Goal: Information Seeking & Learning: Learn about a topic

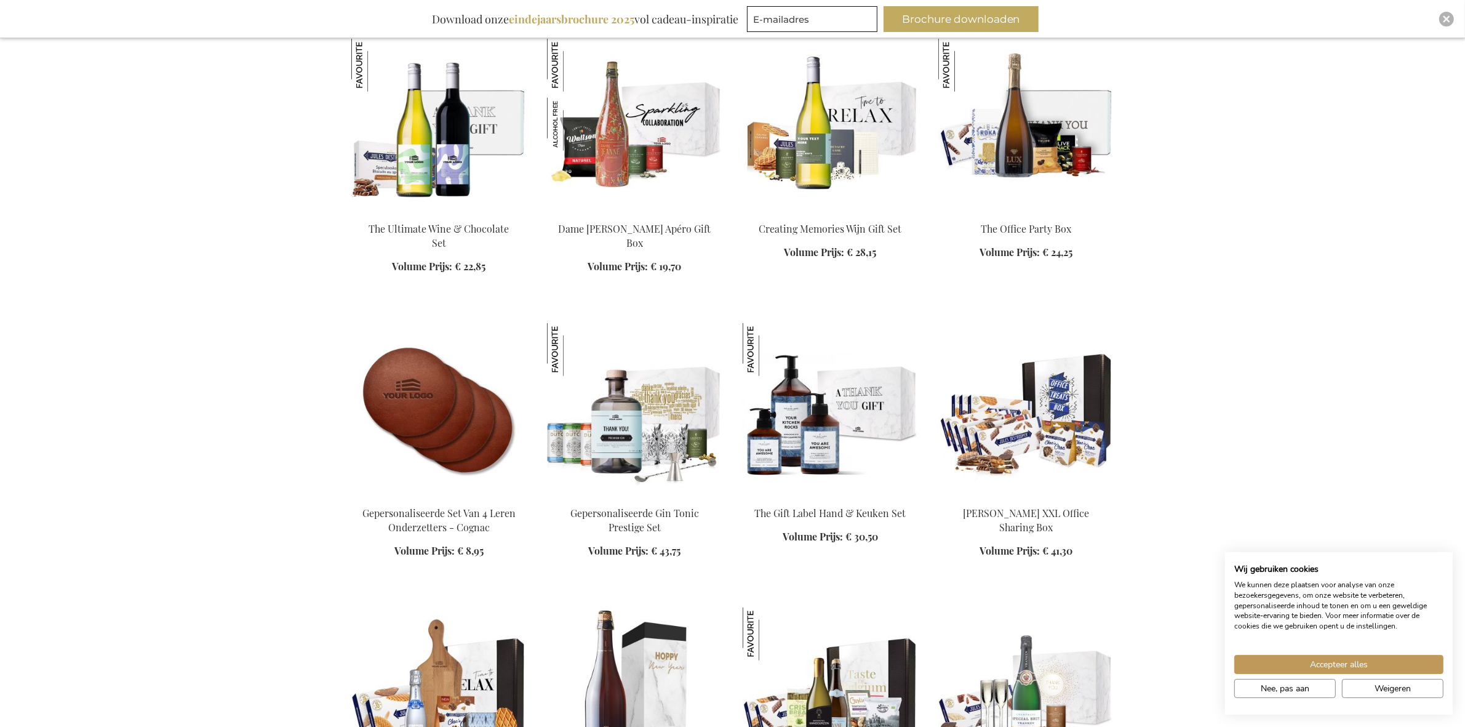
scroll to position [1770, 0]
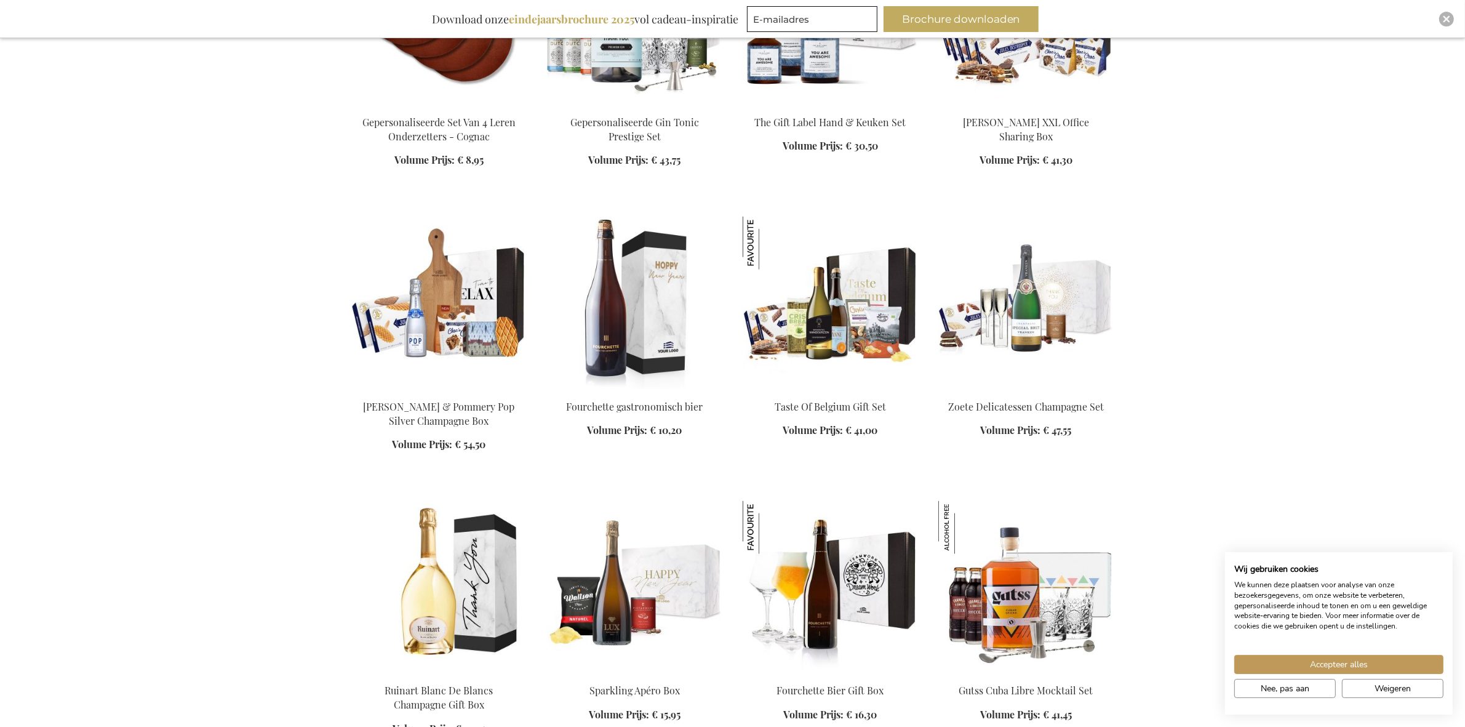
scroll to position [2154, 0]
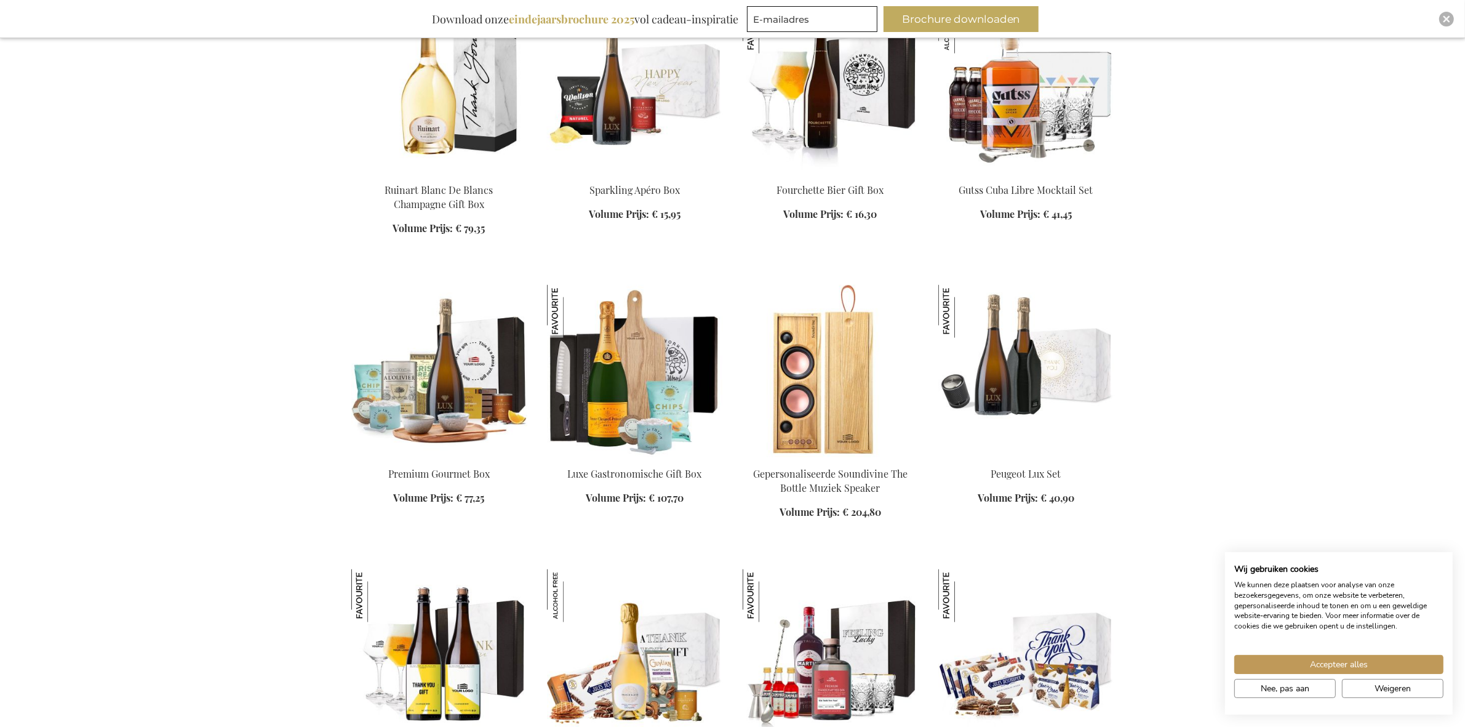
scroll to position [2693, 0]
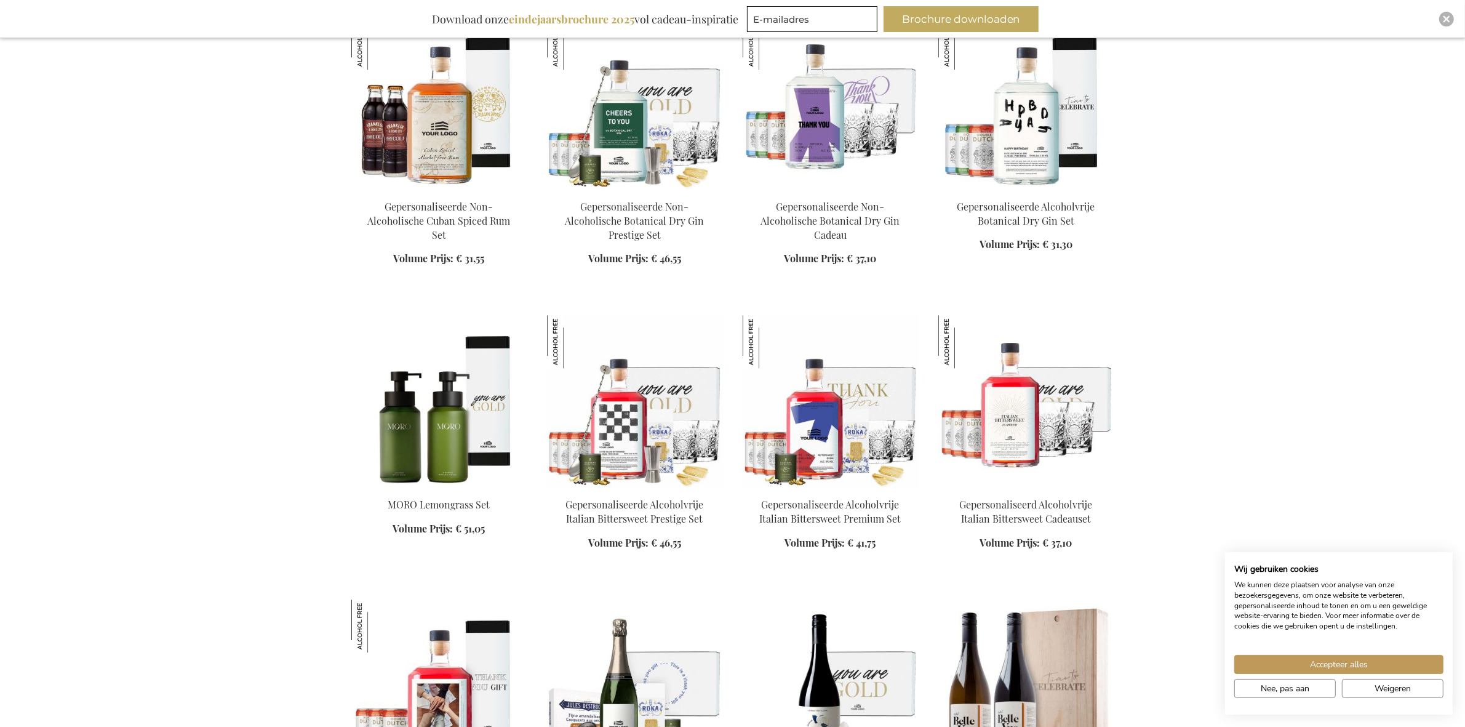
scroll to position [4078, 0]
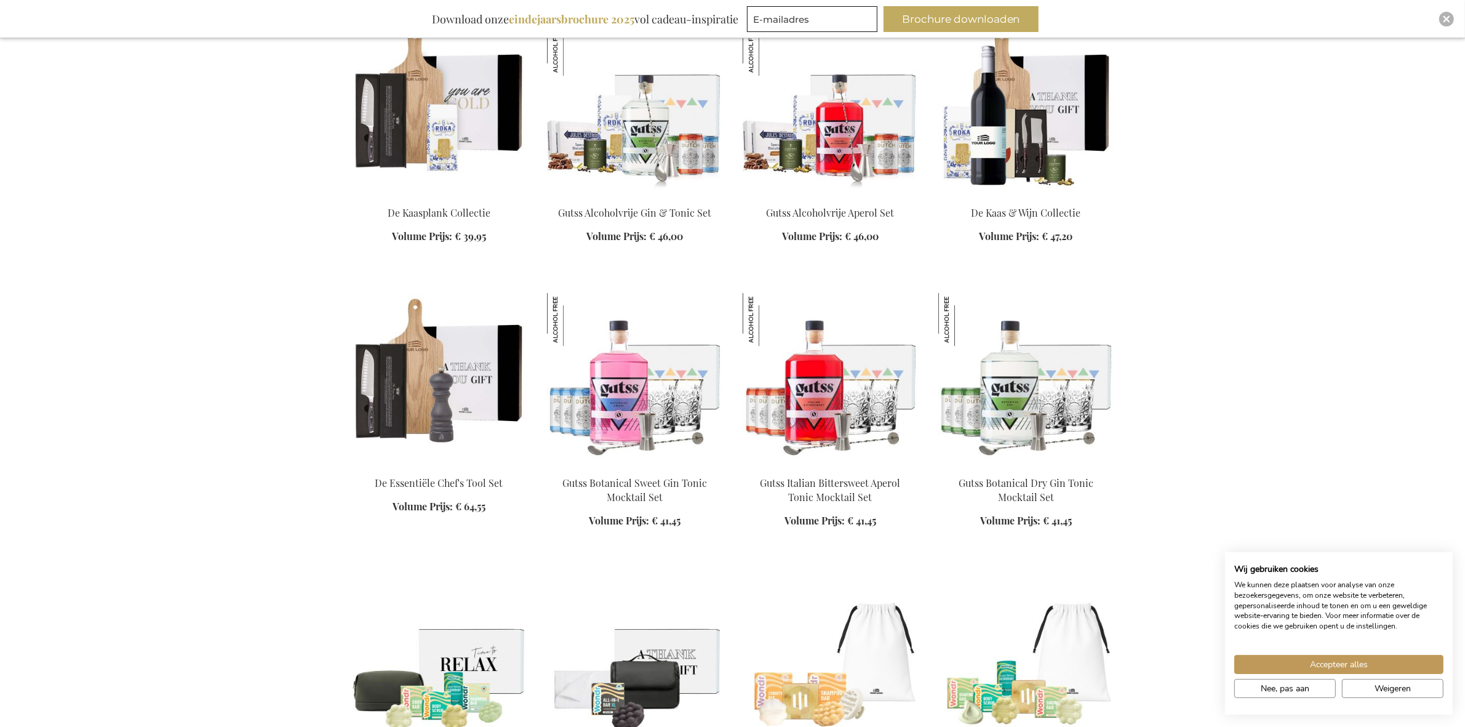
scroll to position [5462, 0]
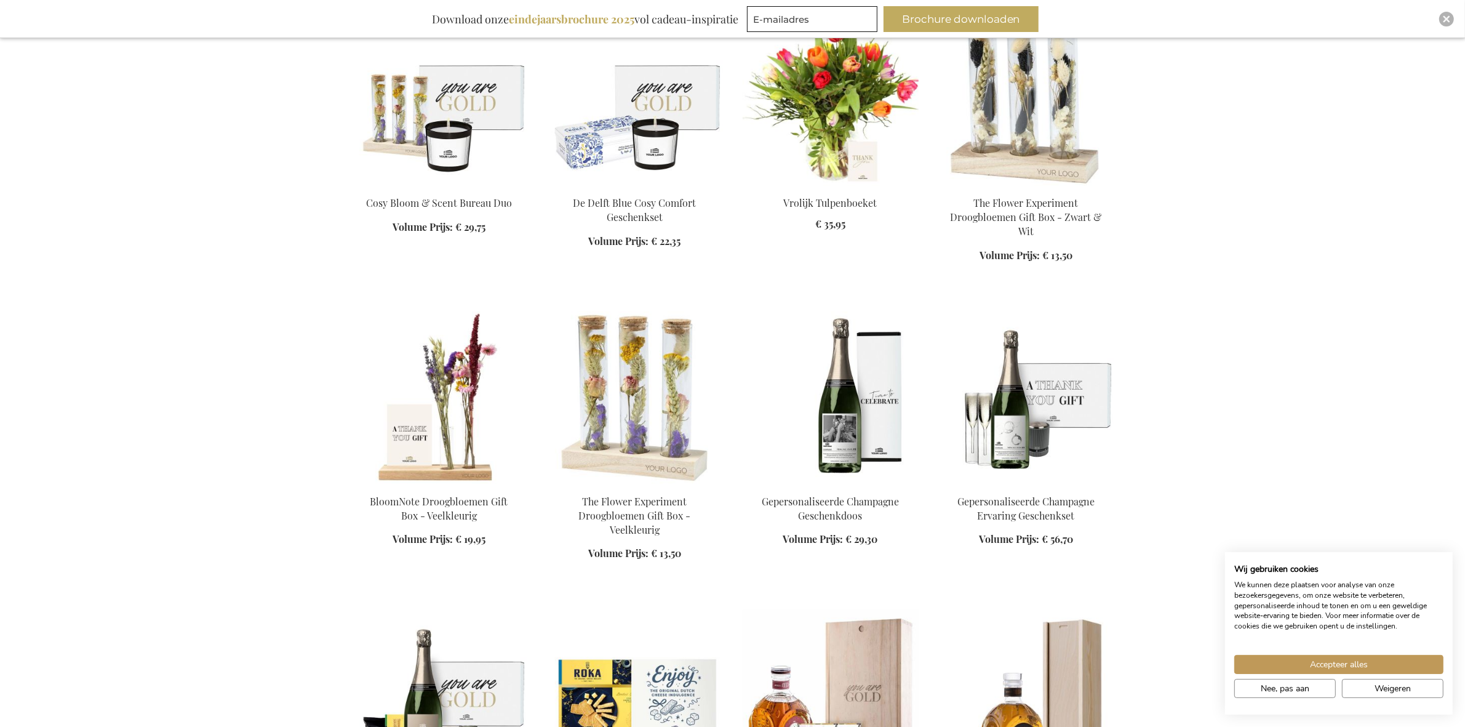
scroll to position [6616, 0]
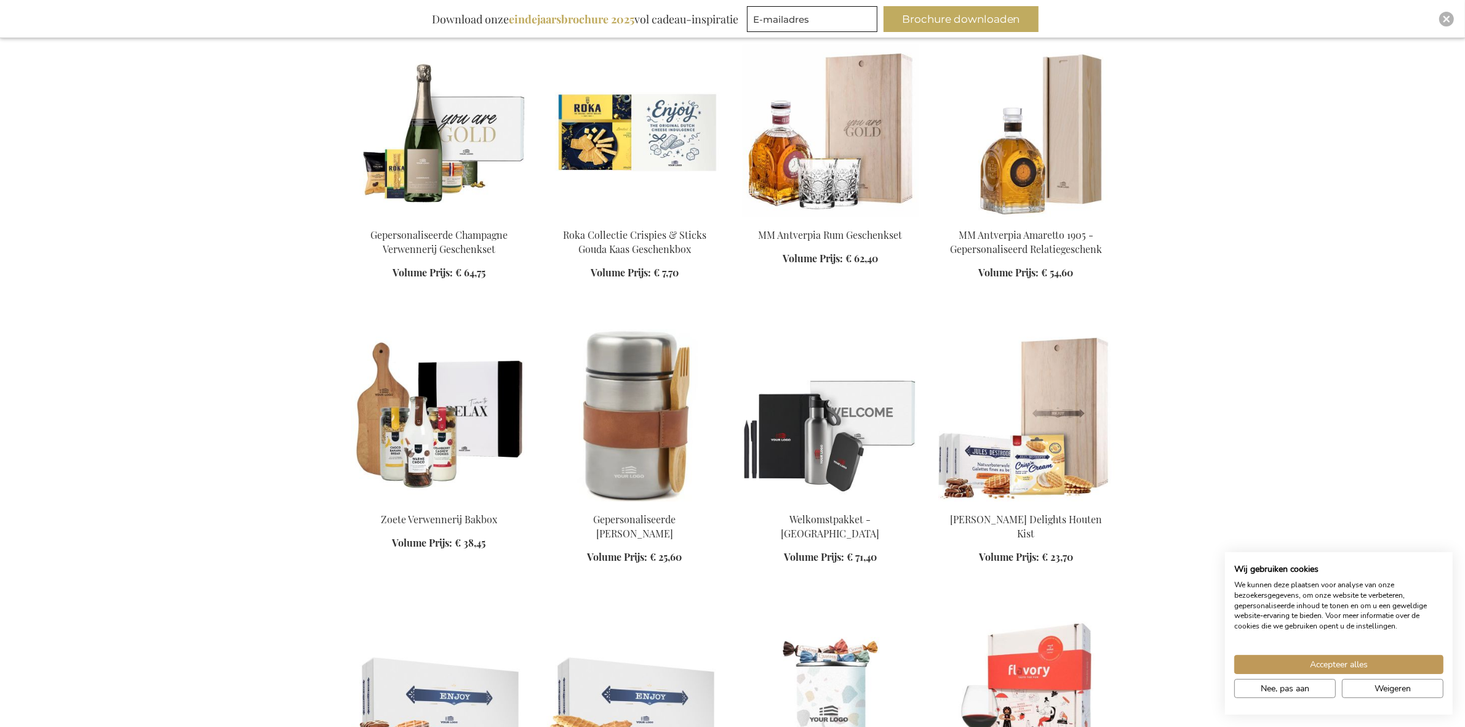
scroll to position [7155, 0]
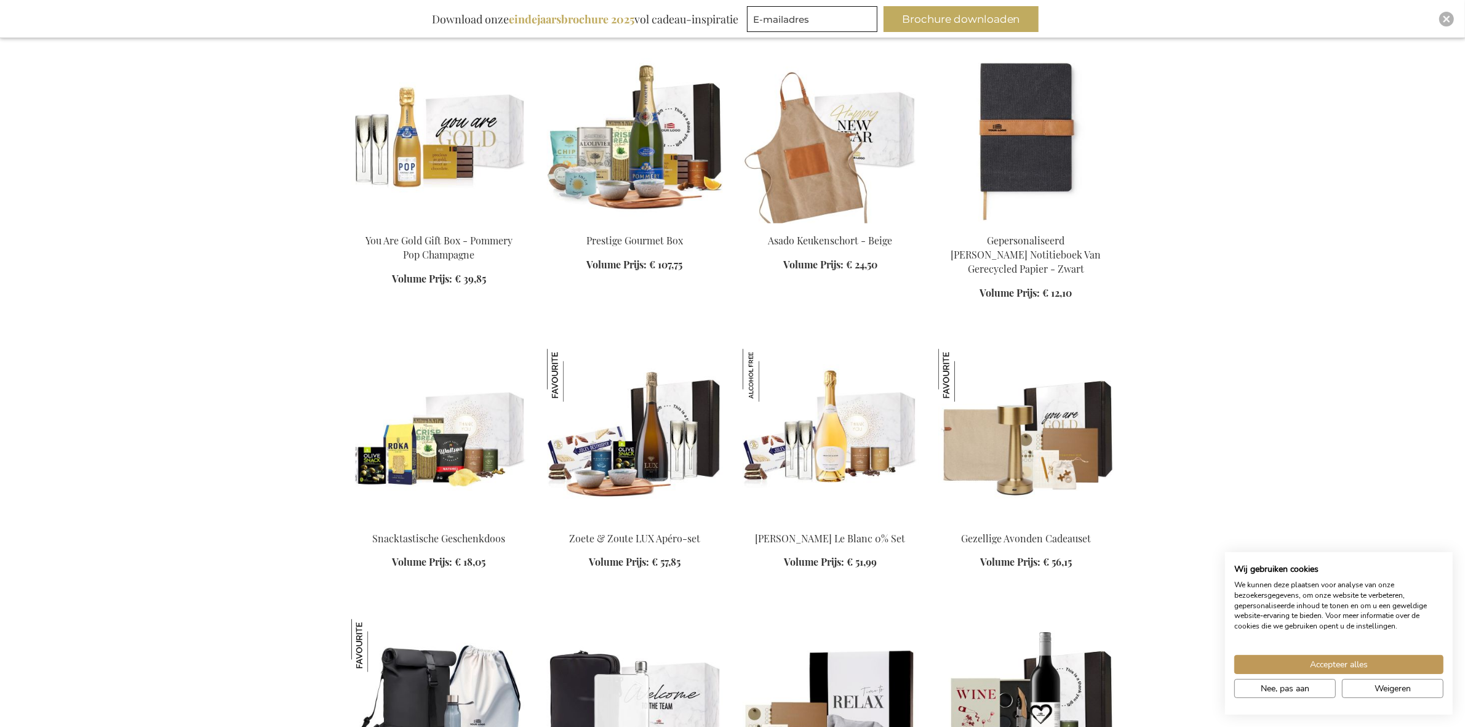
scroll to position [8309, 0]
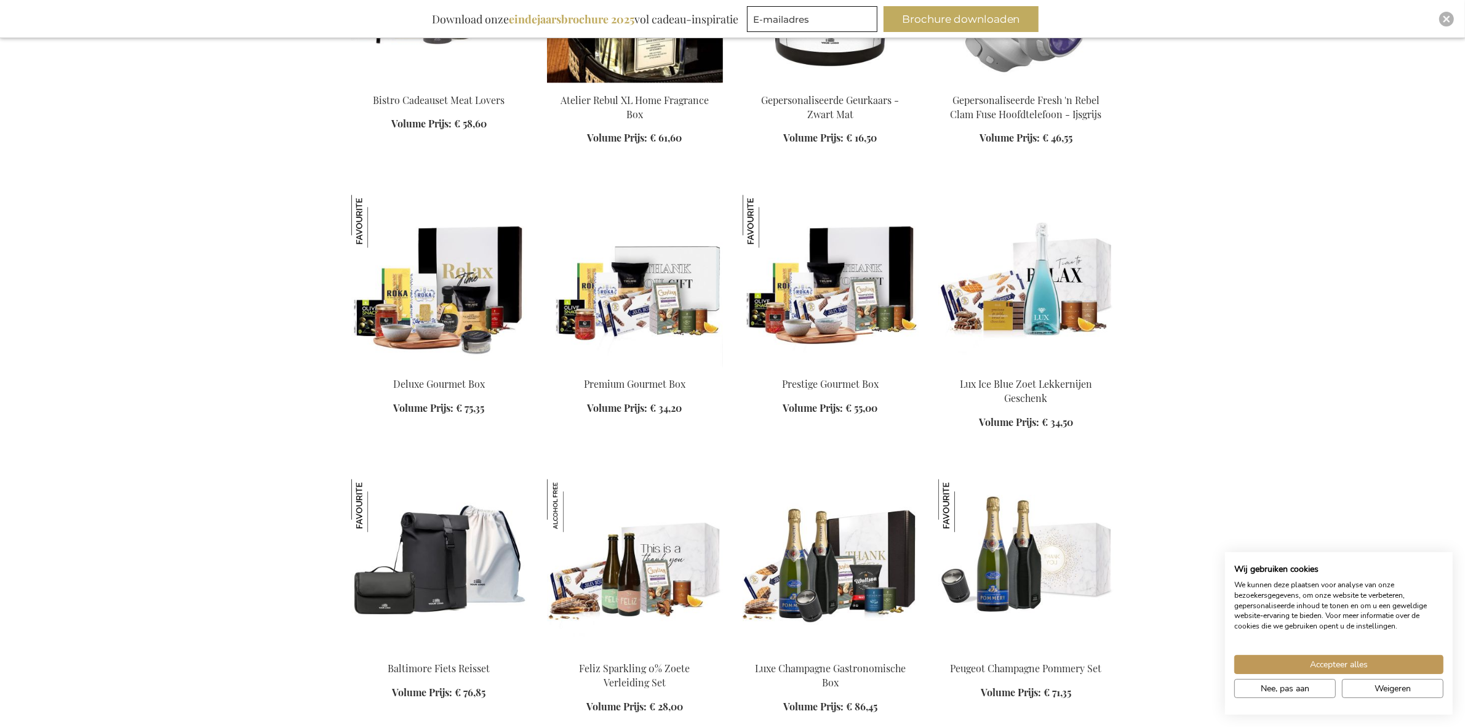
scroll to position [9309, 0]
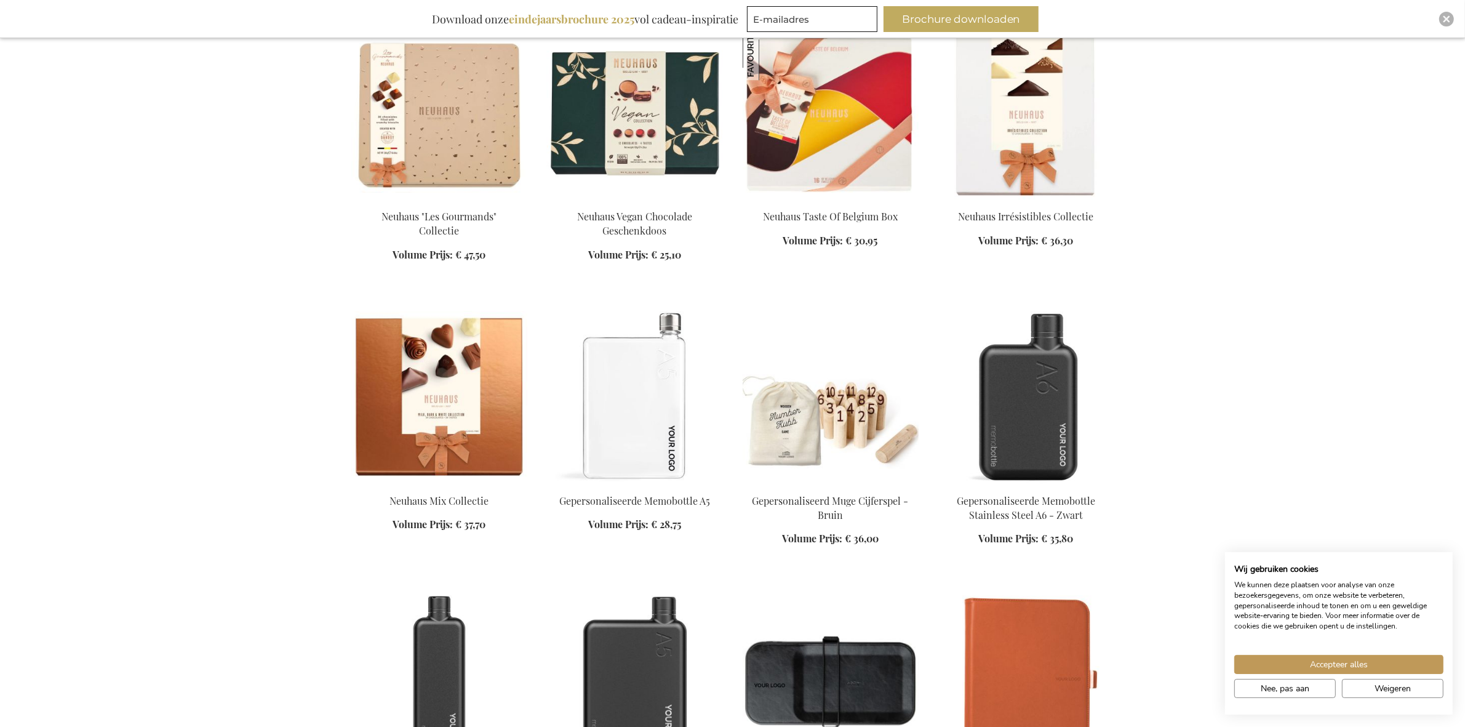
scroll to position [10078, 0]
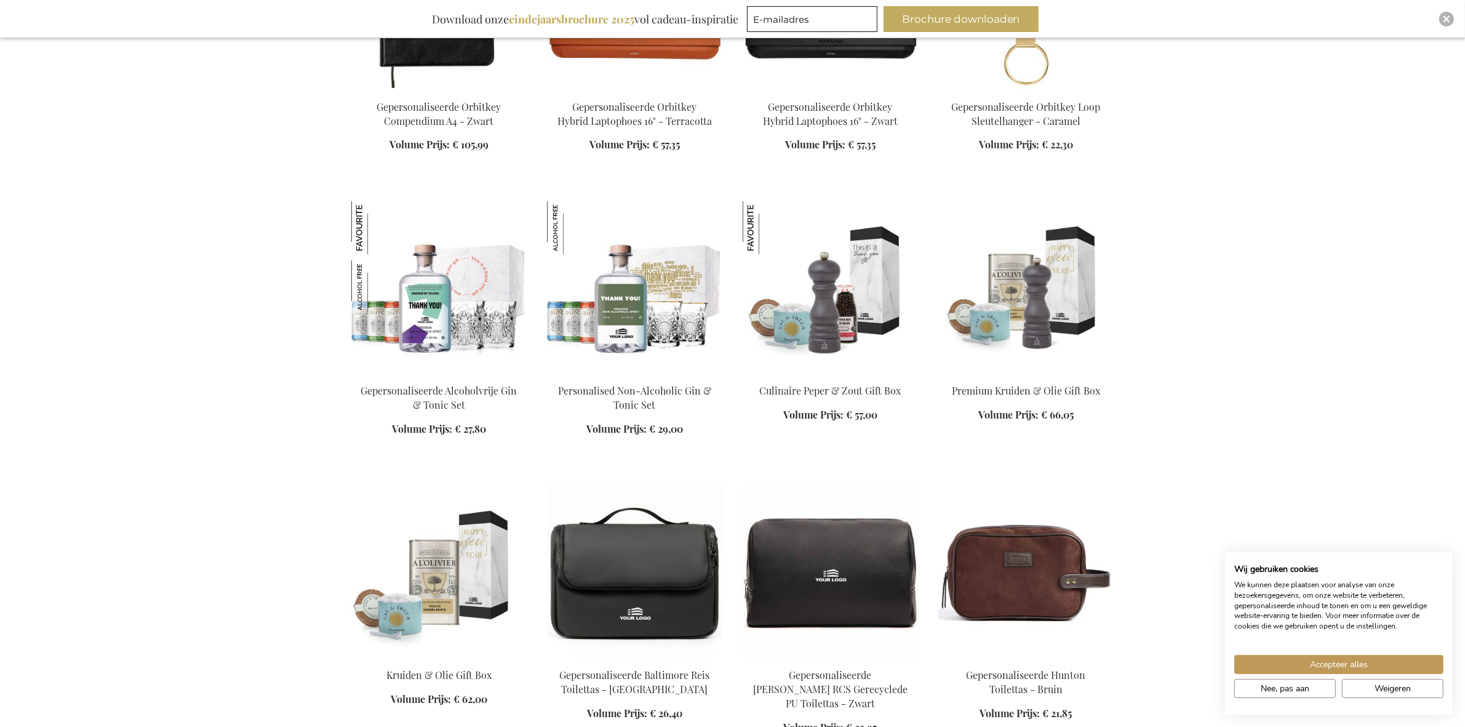
scroll to position [11002, 0]
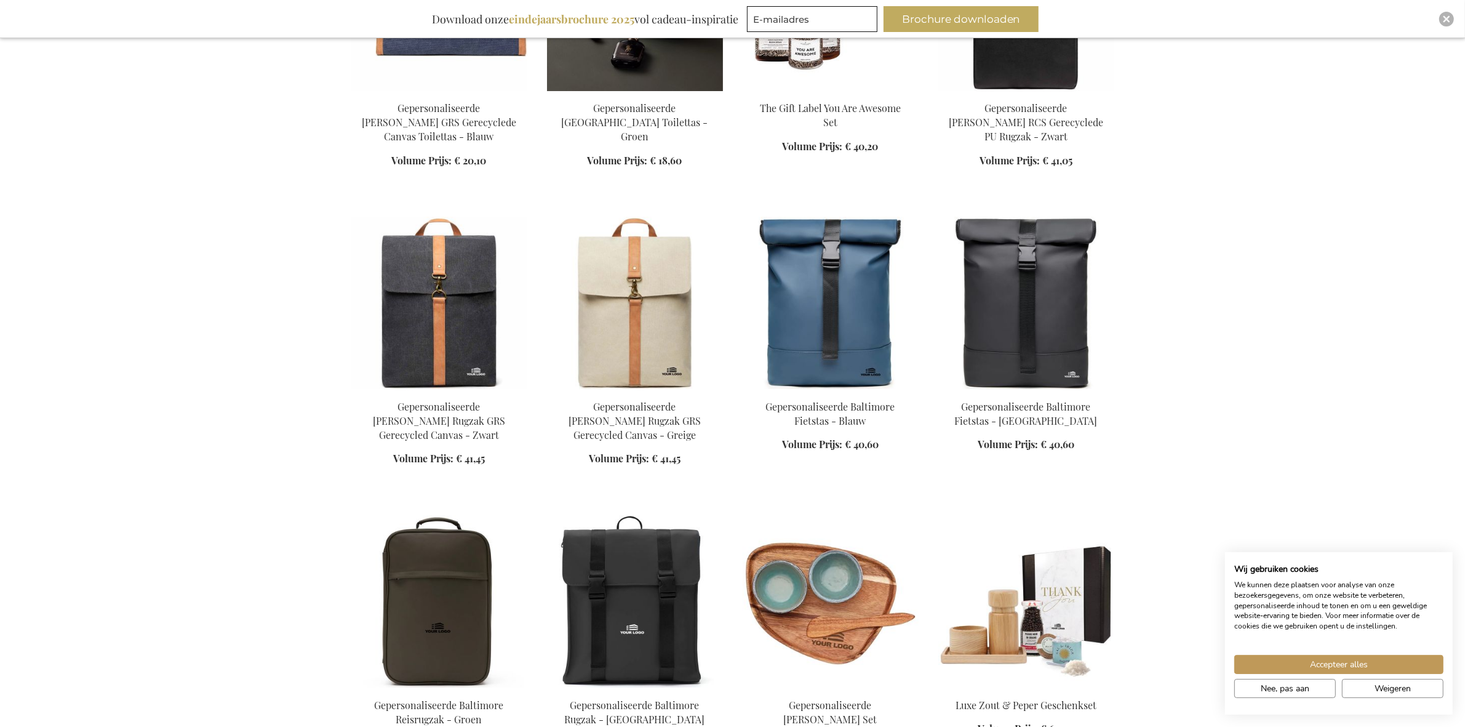
scroll to position [11848, 0]
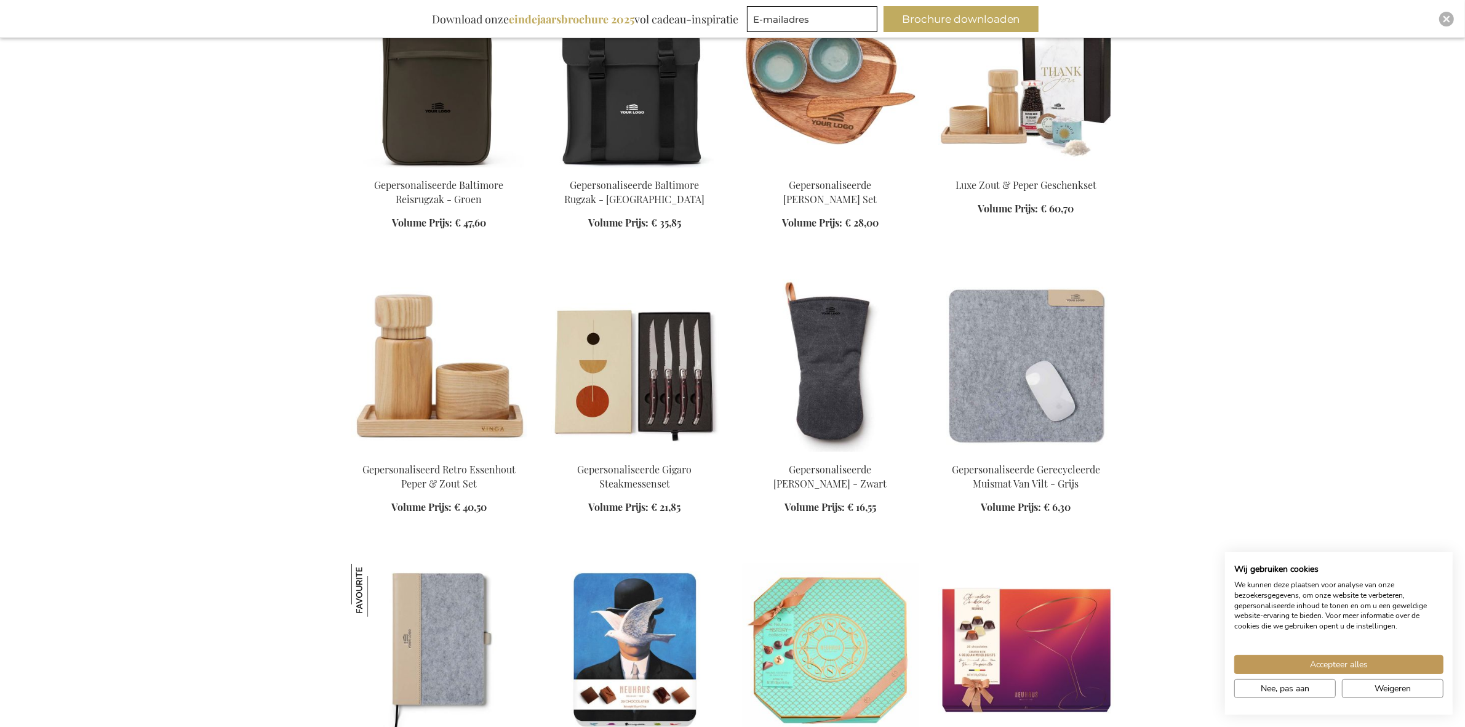
scroll to position [12387, 0]
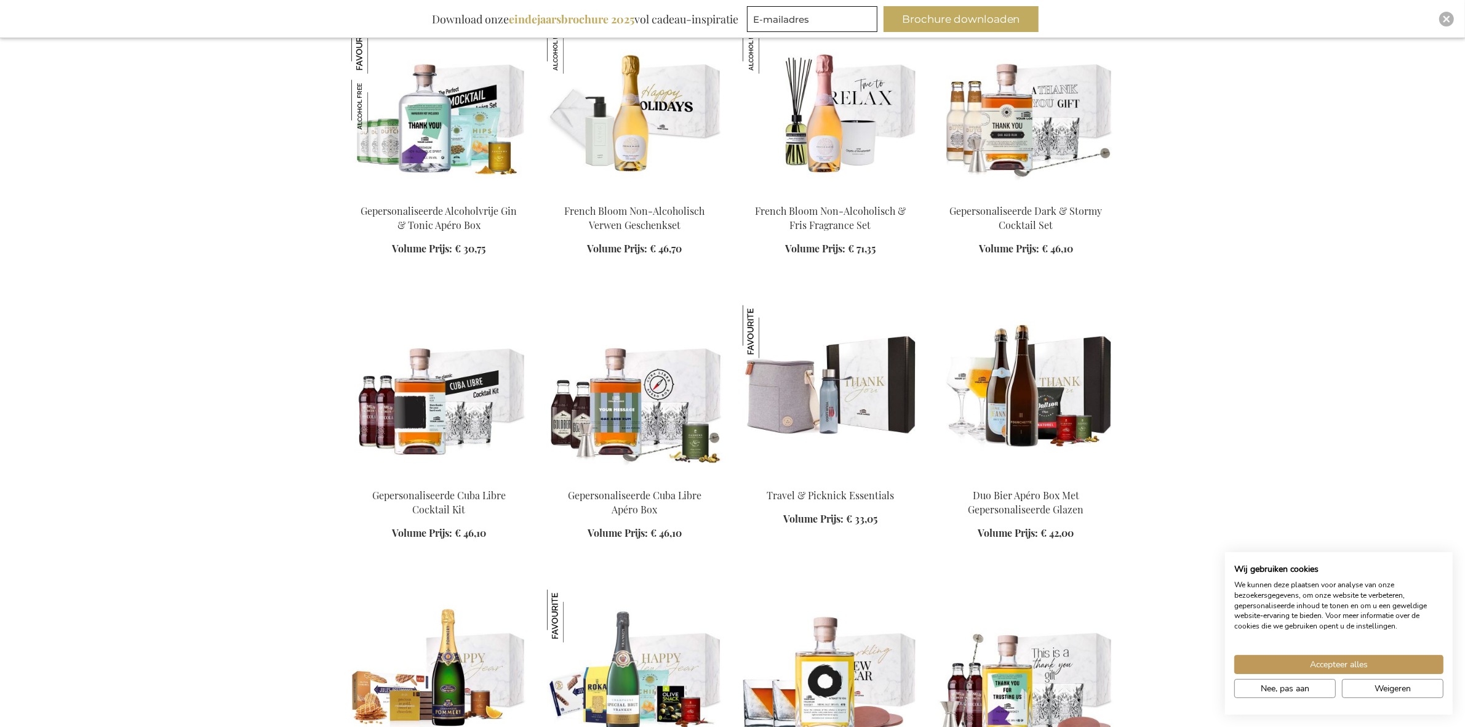
scroll to position [13771, 0]
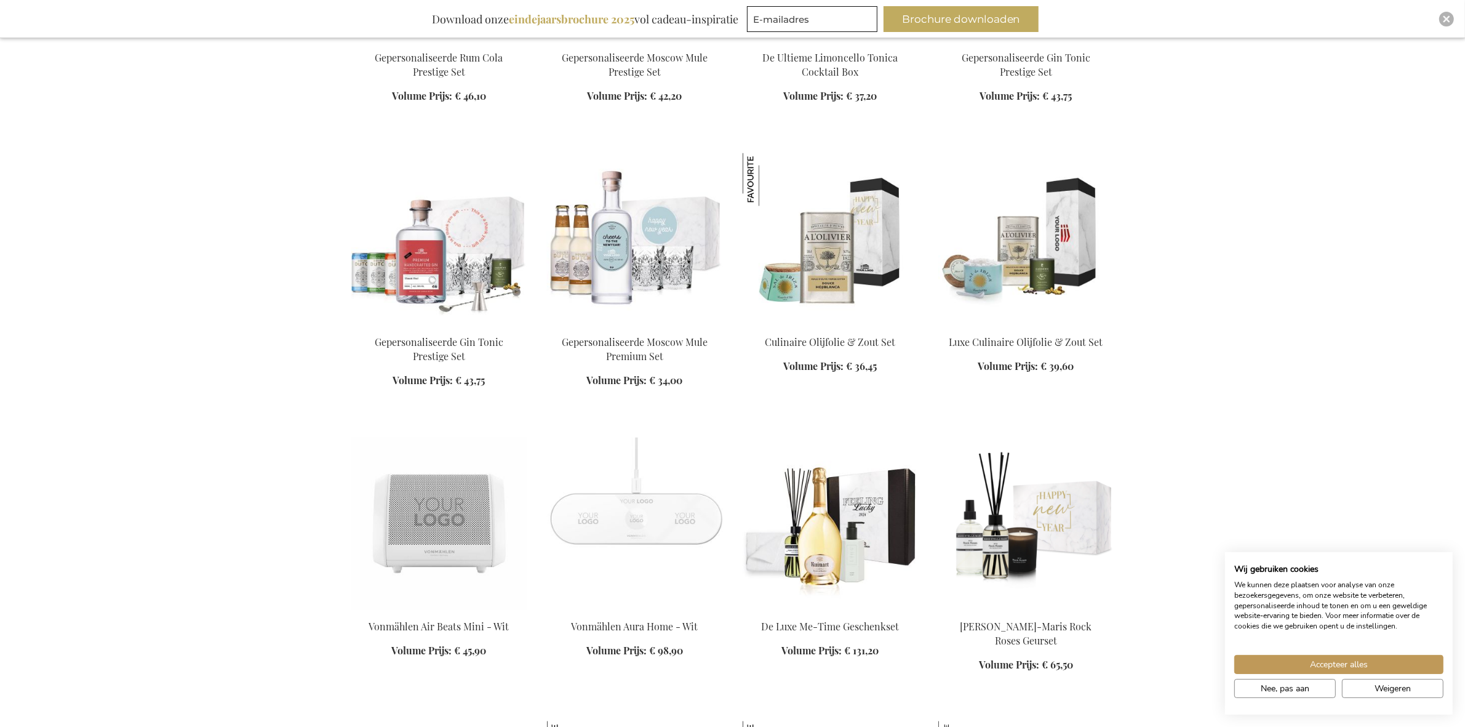
scroll to position [14772, 0]
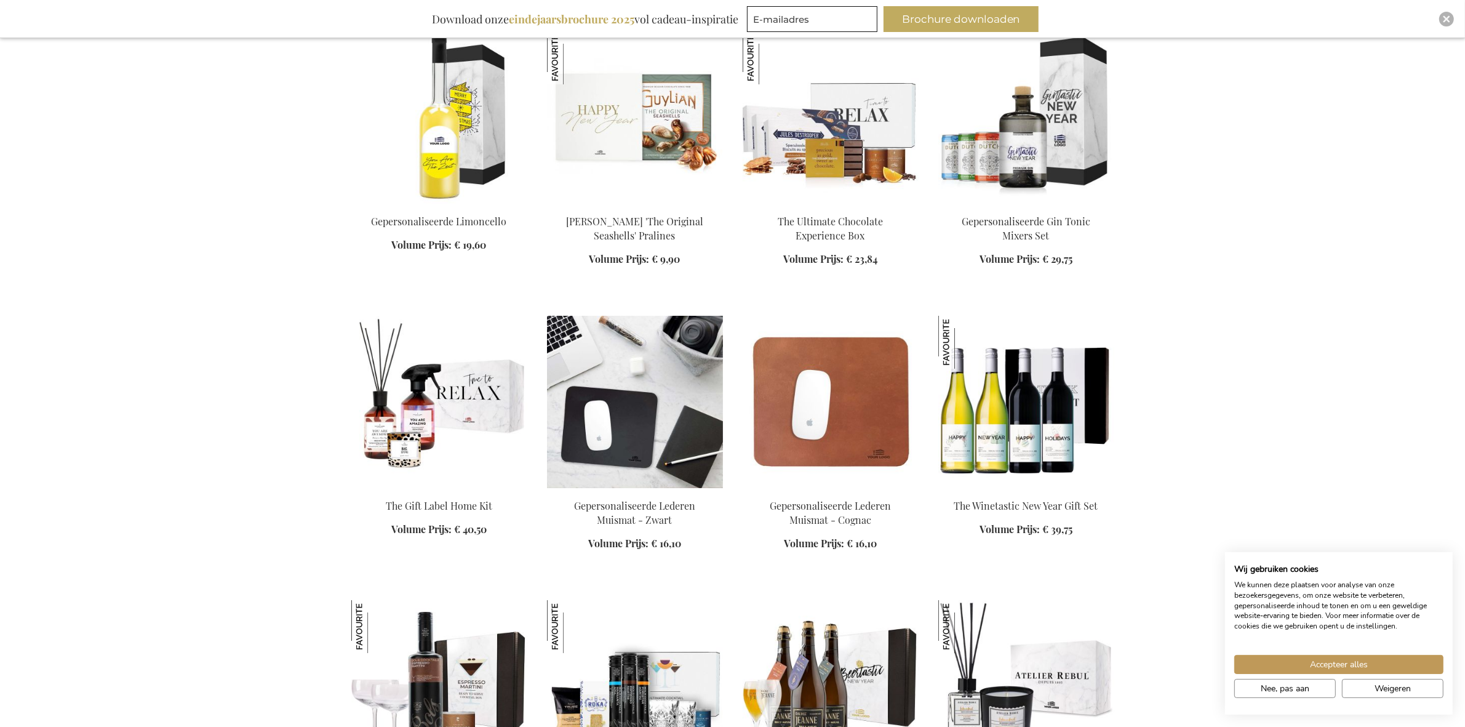
scroll to position [17464, 0]
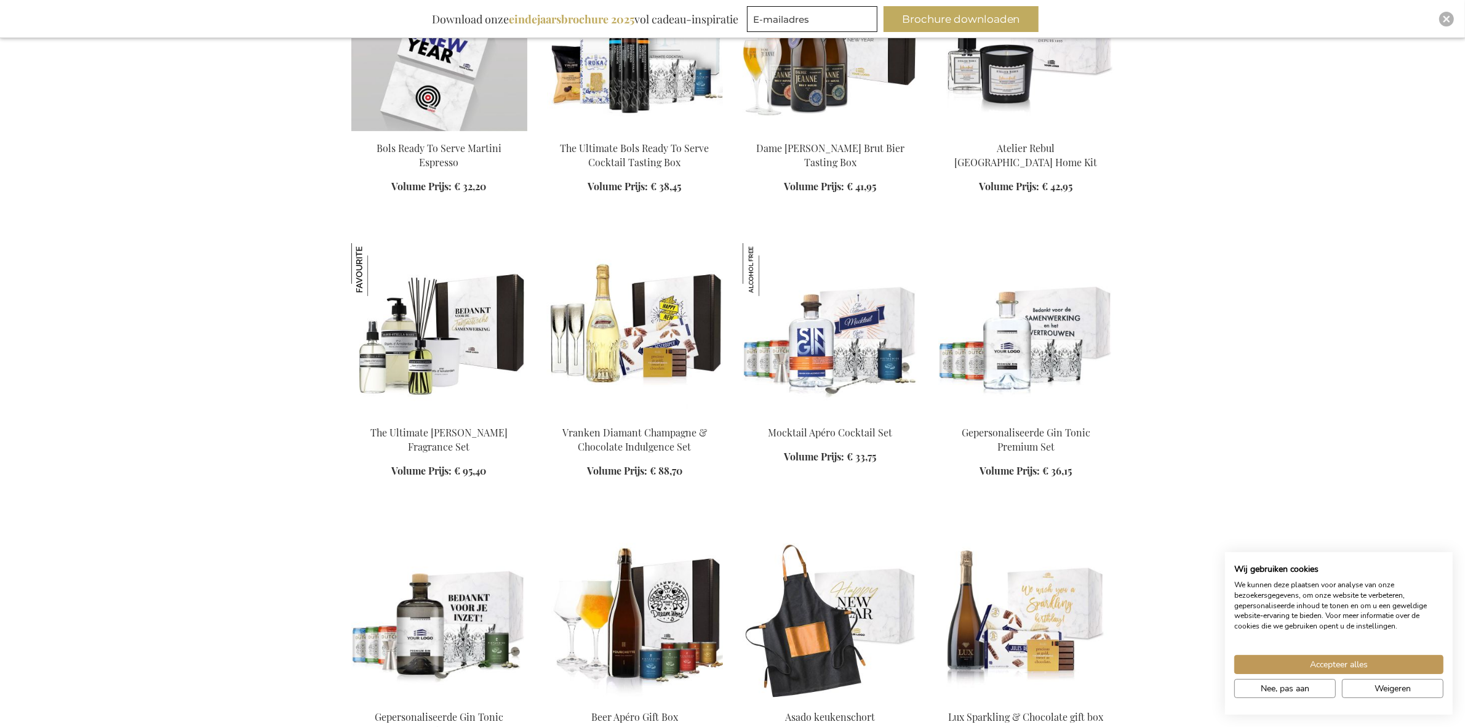
scroll to position [18003, 0]
